Goal: Task Accomplishment & Management: Use online tool/utility

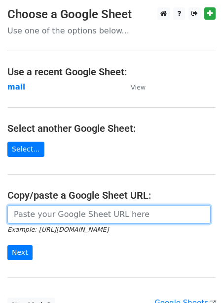
click at [37, 217] on input "url" at bounding box center [108, 214] width 203 height 19
paste input "[URL][DOMAIN_NAME]"
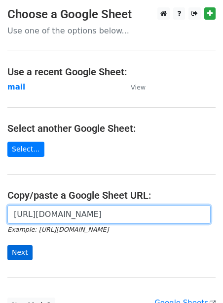
type input "[URL][DOMAIN_NAME]"
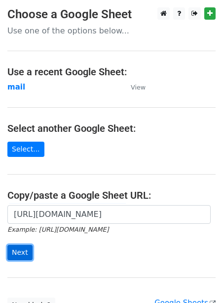
scroll to position [0, 0]
click at [15, 256] on input "Next" at bounding box center [19, 252] width 25 height 15
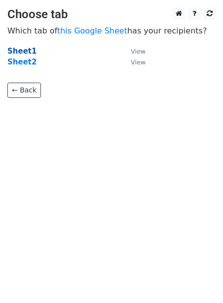
click at [26, 50] on strong "Sheet1" at bounding box center [21, 51] width 29 height 9
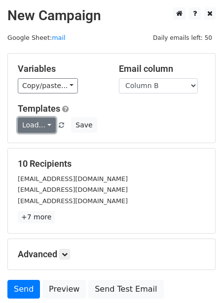
click at [36, 130] on link "Load..." at bounding box center [37, 125] width 38 height 15
click at [55, 148] on link "Guest Post" at bounding box center [57, 147] width 78 height 16
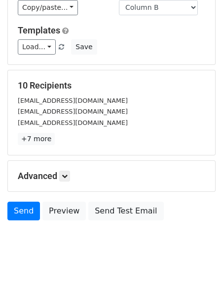
scroll to position [79, 0]
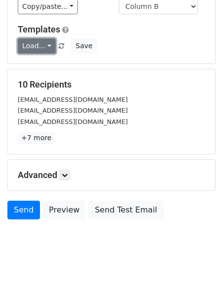
click at [41, 45] on link "Load..." at bounding box center [37, 45] width 38 height 15
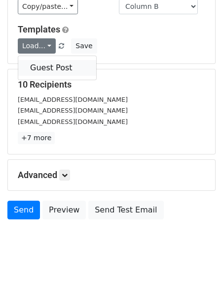
click at [46, 72] on link "Guest Post" at bounding box center [57, 68] width 78 height 16
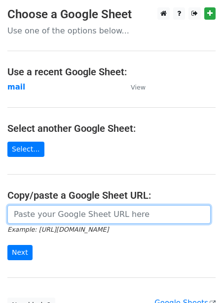
click at [98, 210] on input "url" at bounding box center [108, 214] width 203 height 19
paste input "[URL][DOMAIN_NAME]"
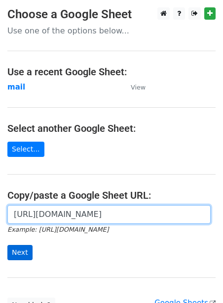
type input "https://docs.google.com/spreadsheets/d/1jLHnsz--_ZfDqRg_OH2xrkmhbGZ3izLOtmH_H2J…"
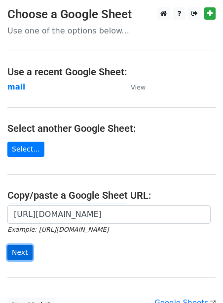
scroll to position [0, 0]
click at [24, 250] on input "Next" at bounding box center [19, 252] width 25 height 15
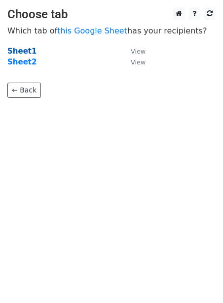
click at [32, 52] on strong "Sheet1" at bounding box center [21, 51] width 29 height 9
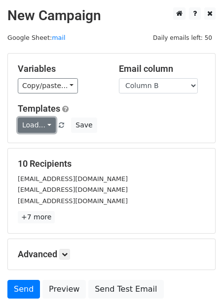
click at [36, 127] on link "Load..." at bounding box center [37, 125] width 38 height 15
click at [47, 146] on link "Guest Post" at bounding box center [57, 147] width 78 height 16
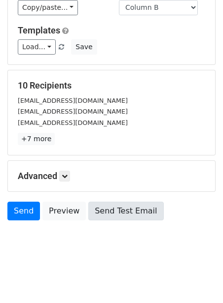
scroll to position [79, 0]
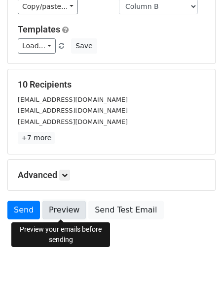
click at [63, 211] on link "Preview" at bounding box center [63, 210] width 43 height 19
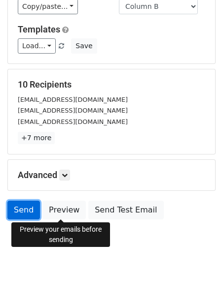
click at [15, 212] on link "Send" at bounding box center [23, 210] width 32 height 19
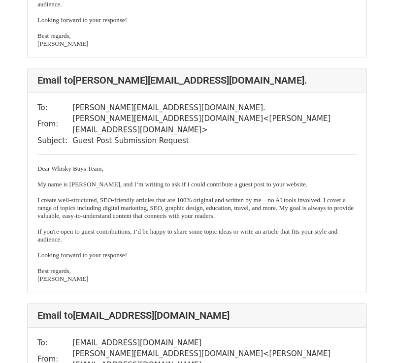
scroll to position [1954, 0]
